Goal: Task Accomplishment & Management: Use online tool/utility

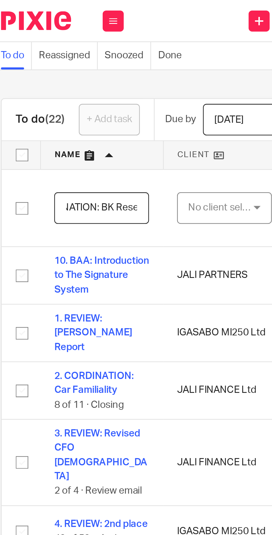
scroll to position [0, 15]
type input "CORDINATION: BK Reset"
click at [104, 81] on div "No client selected" at bounding box center [98, 82] width 26 height 12
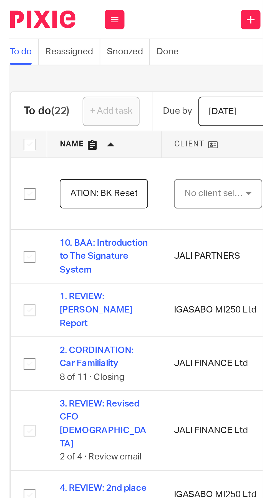
scroll to position [0, 0]
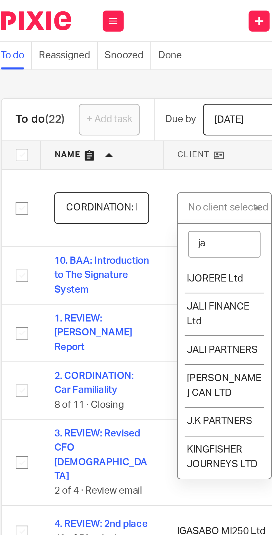
type input "jal"
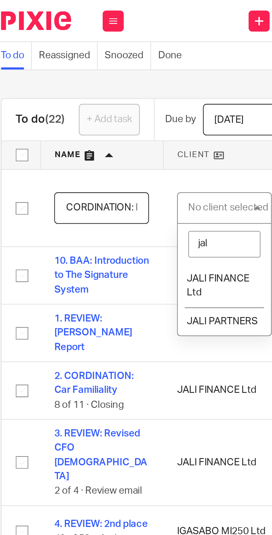
click at [99, 113] on li "JALI FINANCE Ltd" at bounding box center [99, 113] width 37 height 17
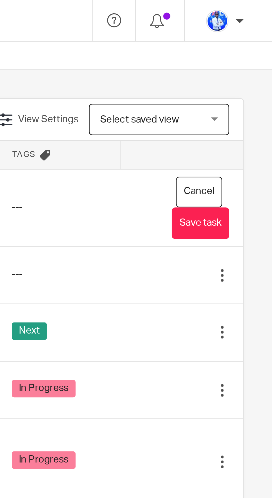
click at [249, 88] on button "Save task" at bounding box center [243, 88] width 23 height 12
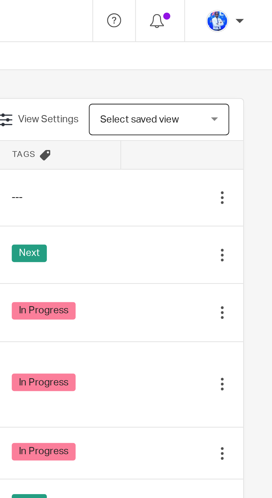
click at [205, 97] on div "Next" at bounding box center [187, 101] width 37 height 8
click at [224, 99] on icon at bounding box center [225, 101] width 6 height 6
